Goal: Information Seeking & Learning: Learn about a topic

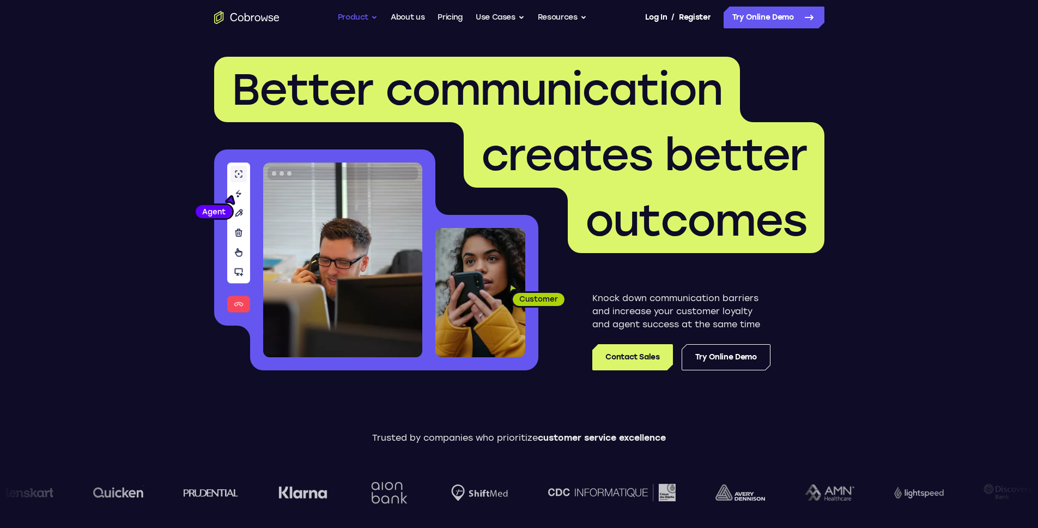
click at [373, 20] on button "Product" at bounding box center [358, 18] width 40 height 22
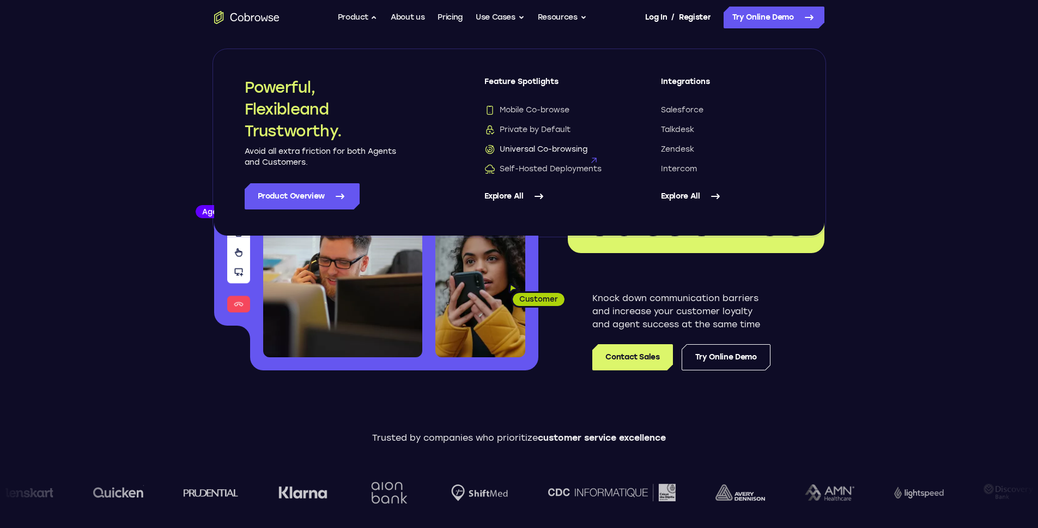
click at [525, 148] on span "Universal Co-browsing" at bounding box center [536, 149] width 103 height 11
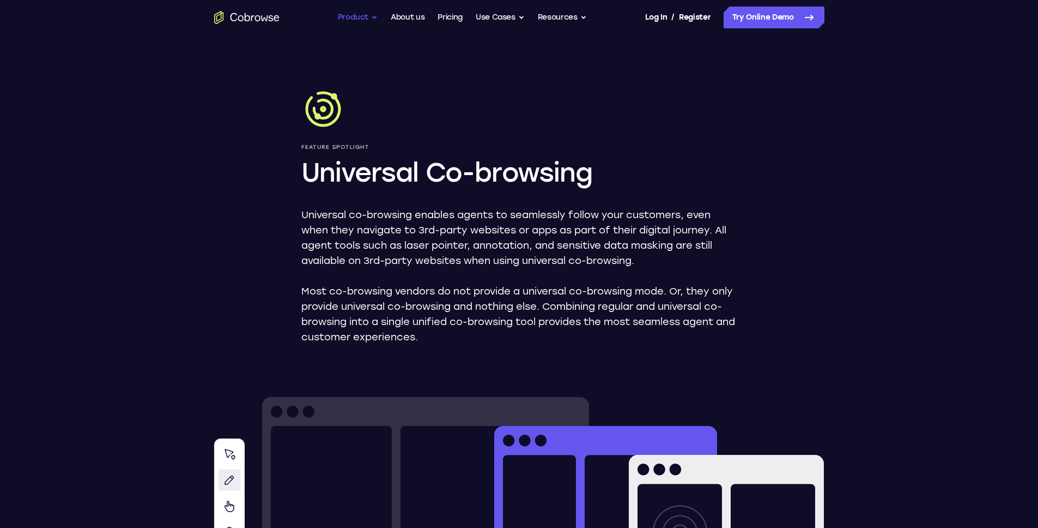
click at [374, 16] on button "Product" at bounding box center [358, 18] width 40 height 22
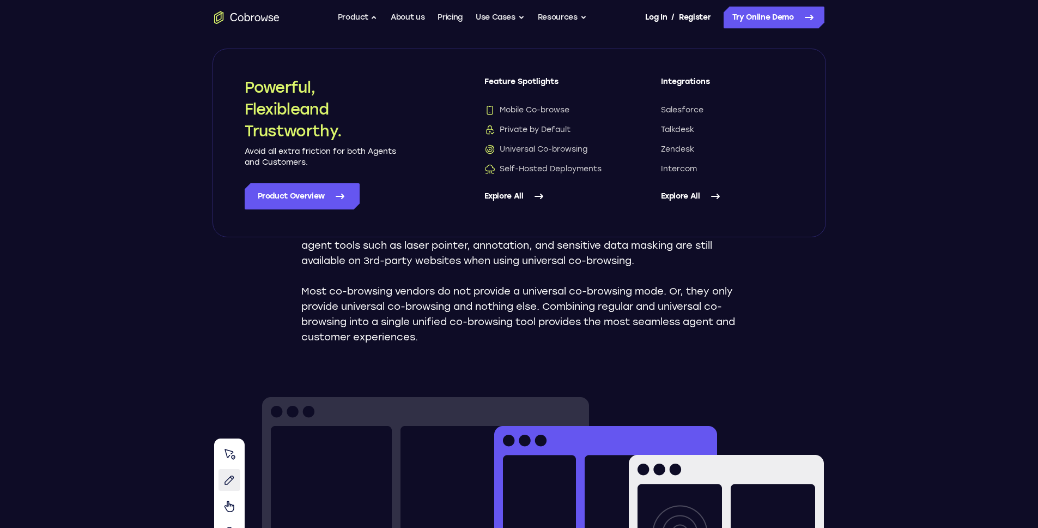
click at [681, 196] on link "Explore All" at bounding box center [727, 196] width 133 height 26
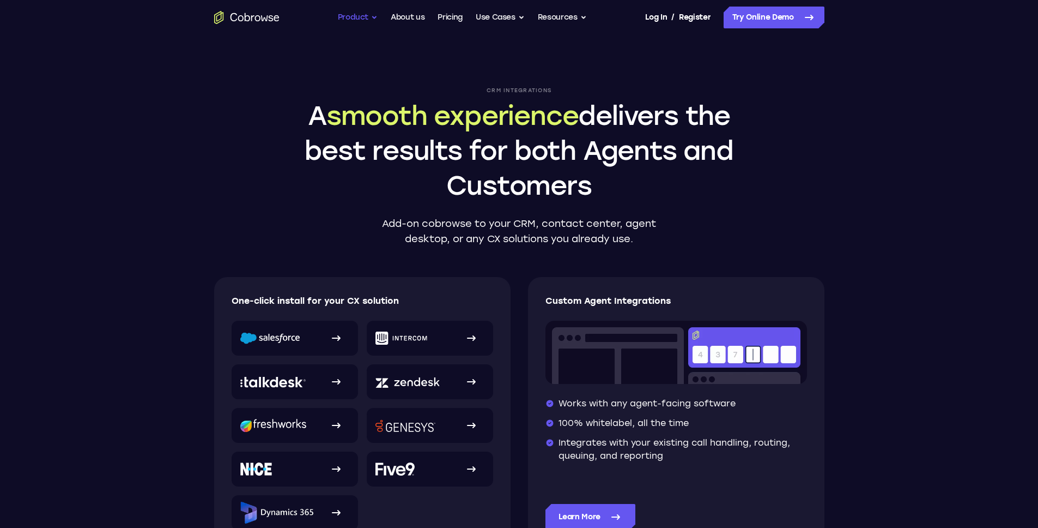
click at [353, 14] on button "Product" at bounding box center [358, 18] width 40 height 22
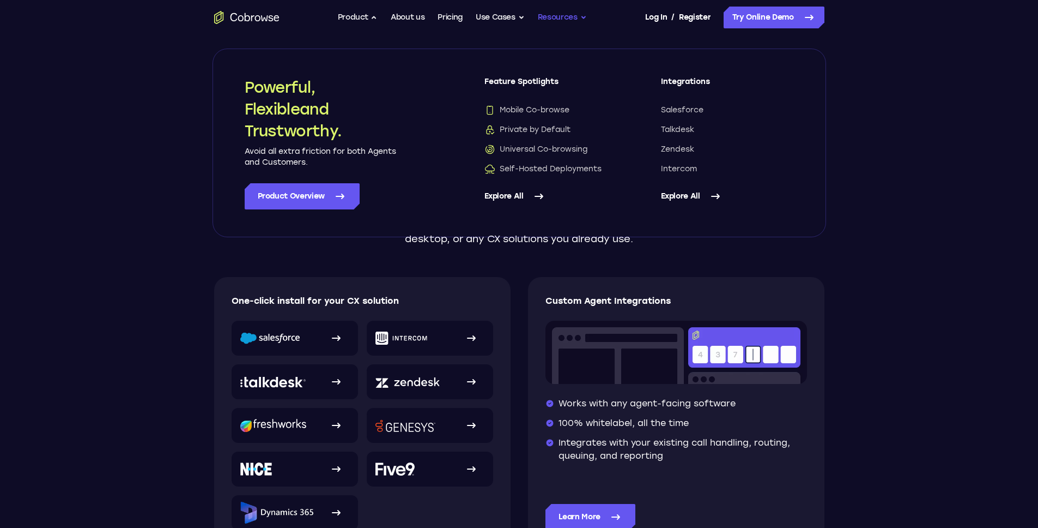
click at [572, 18] on button "Resources" at bounding box center [562, 18] width 49 height 22
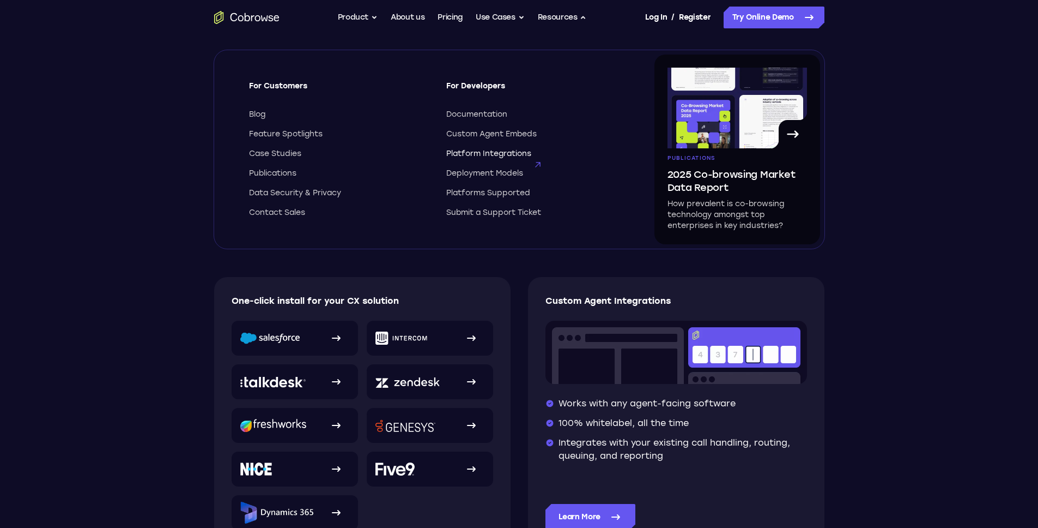
click at [512, 153] on span "Platform Integrations" at bounding box center [488, 153] width 85 height 11
click at [489, 191] on span "Platforms Supported" at bounding box center [488, 193] width 84 height 11
click at [480, 116] on span "Documentation" at bounding box center [476, 114] width 61 height 11
click at [494, 137] on span "Custom Agent Embeds" at bounding box center [491, 134] width 90 height 11
